Goal: Go to known website: Access a specific website the user already knows

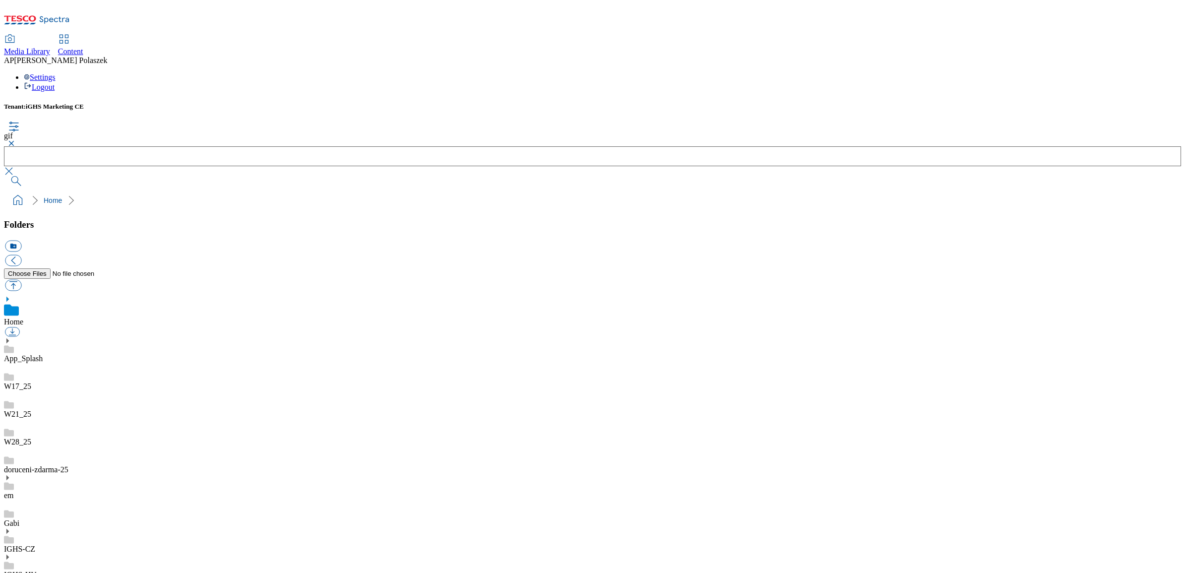
click at [740, 191] on ol "Home" at bounding box center [595, 200] width 1171 height 19
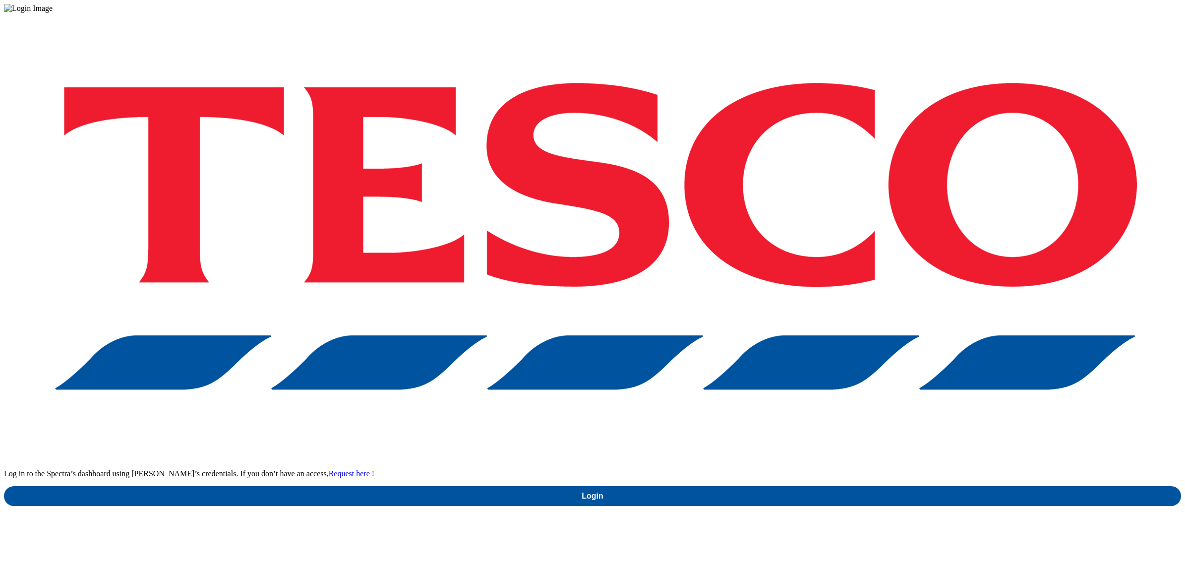
click at [733, 106] on div "Log in to the Spectra’s dashboard using Tesco’s credentials. If you don’t have …" at bounding box center [592, 259] width 1177 height 493
